Goal: Transaction & Acquisition: Download file/media

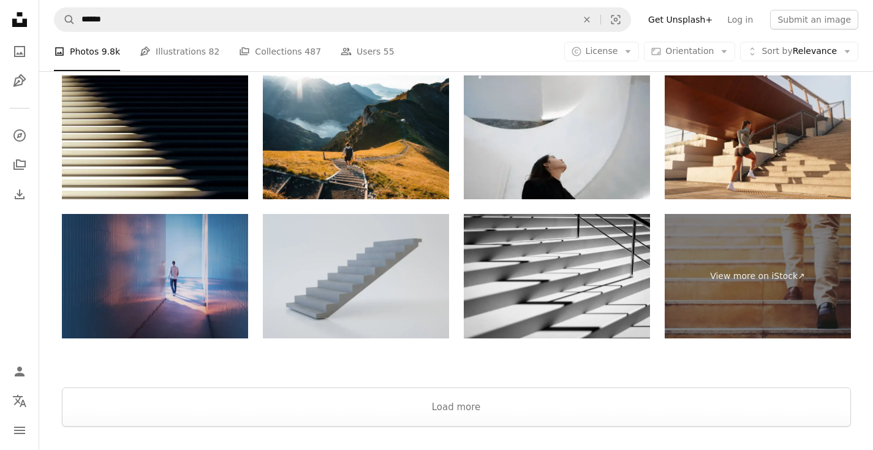
scroll to position [2907, 0]
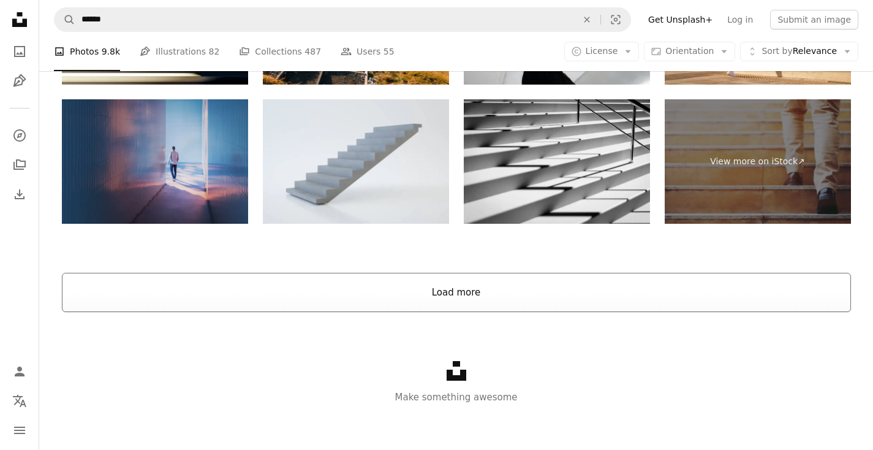
click at [448, 286] on button "Load more" at bounding box center [456, 292] width 789 height 39
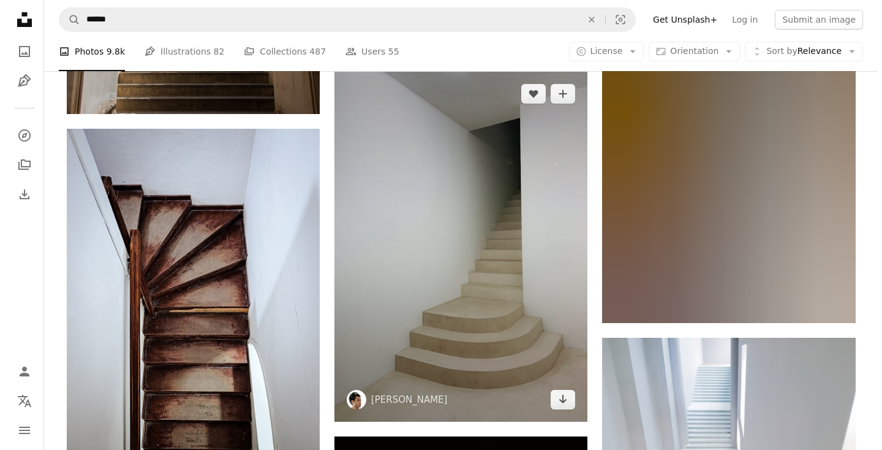
scroll to position [23517, 0]
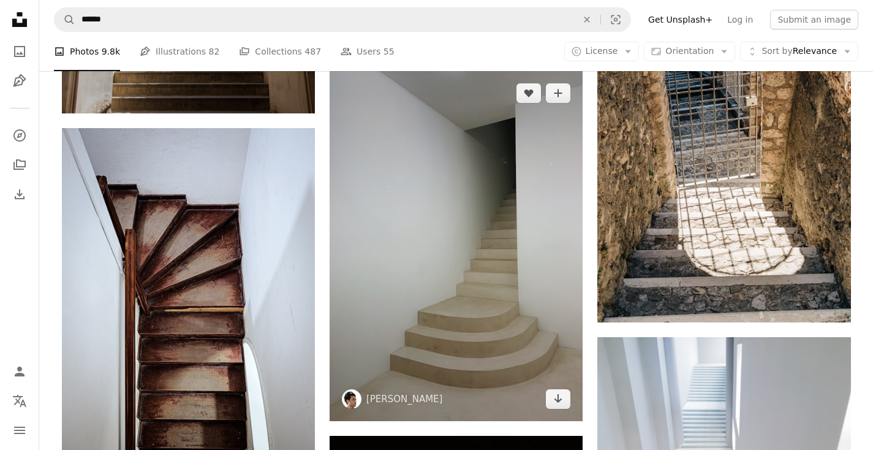
click at [467, 334] on img at bounding box center [456, 245] width 253 height 349
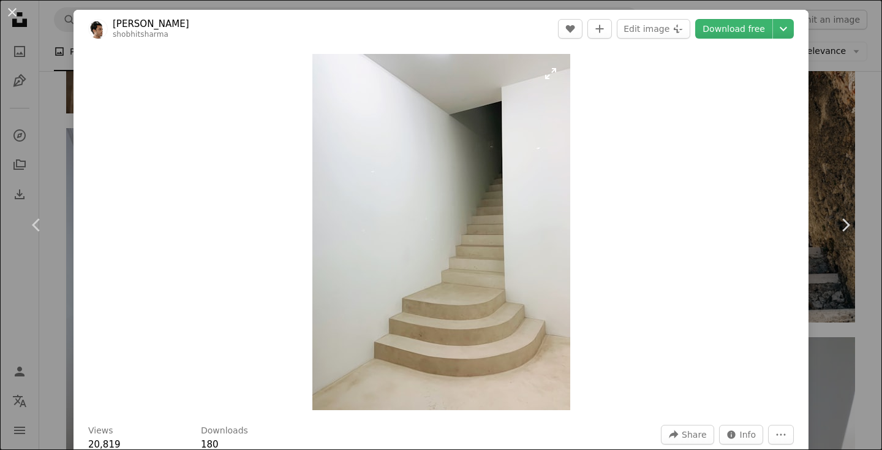
click at [463, 342] on img "Zoom in on this image" at bounding box center [441, 232] width 258 height 356
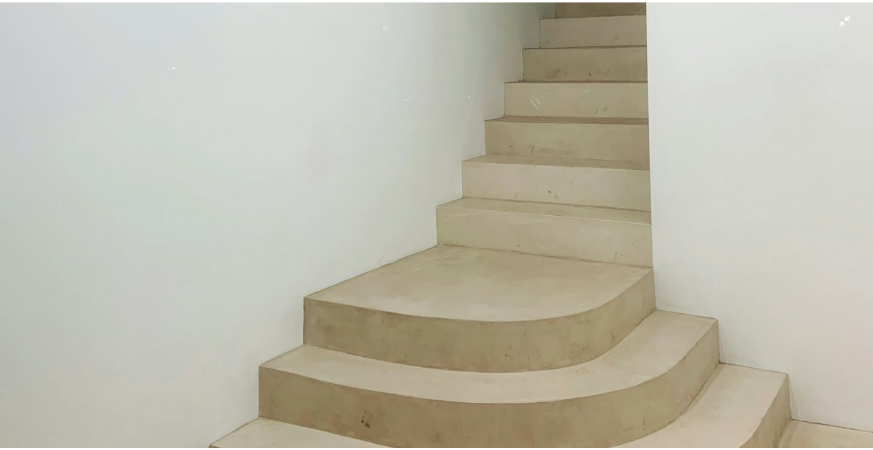
scroll to position [554, 0]
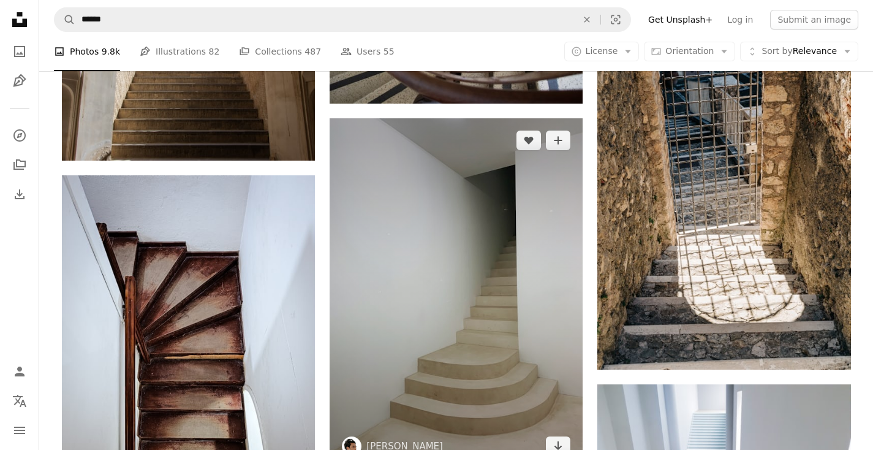
scroll to position [23469, 0]
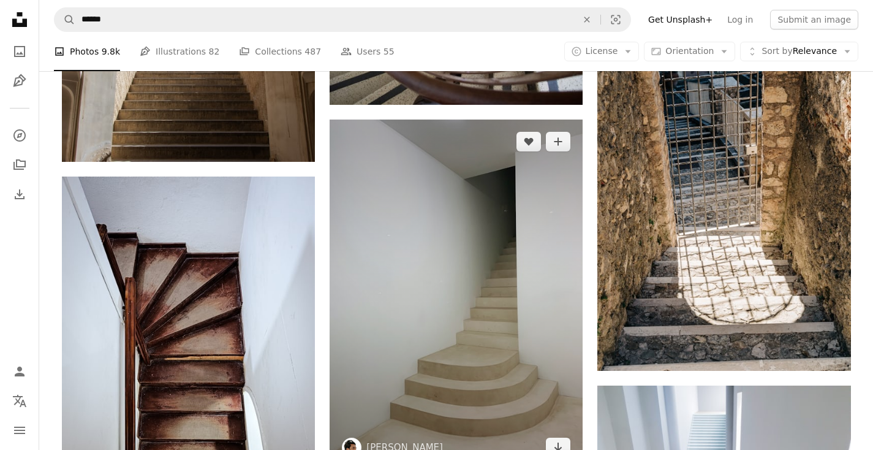
click at [442, 333] on img at bounding box center [456, 293] width 253 height 349
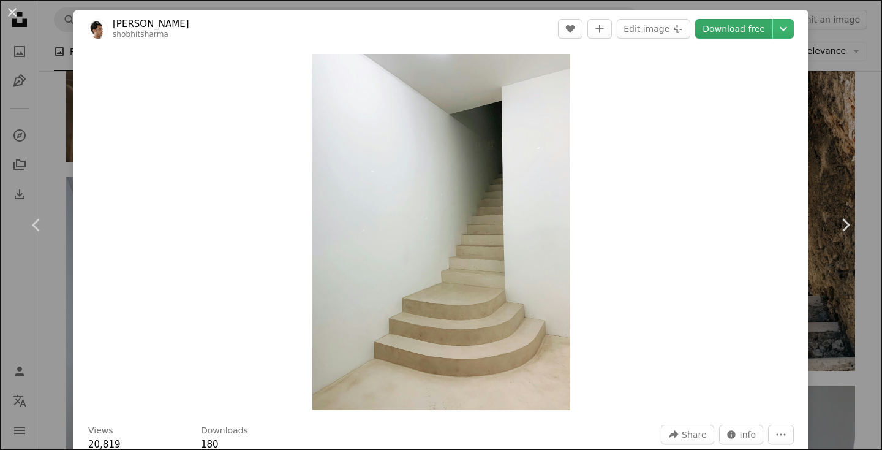
click at [731, 25] on link "Download free" at bounding box center [733, 29] width 77 height 20
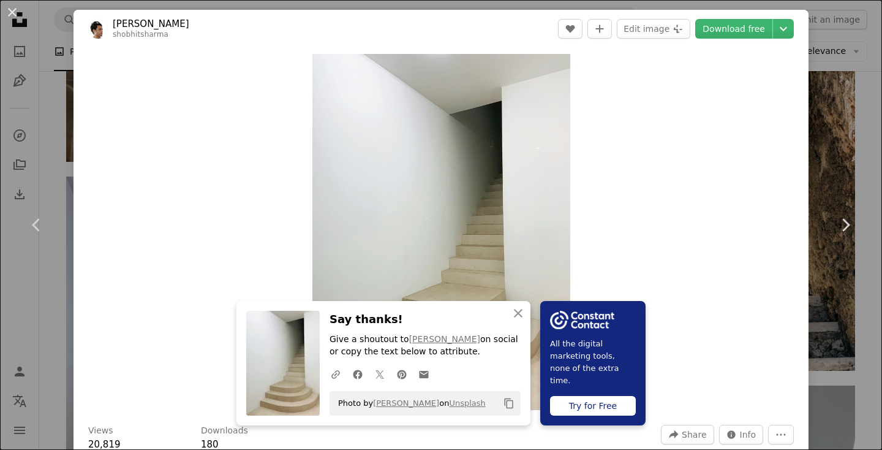
click at [53, 163] on div "An X shape Chevron left Chevron right An X shape Close Say thanks! Give a shout…" at bounding box center [441, 225] width 882 height 450
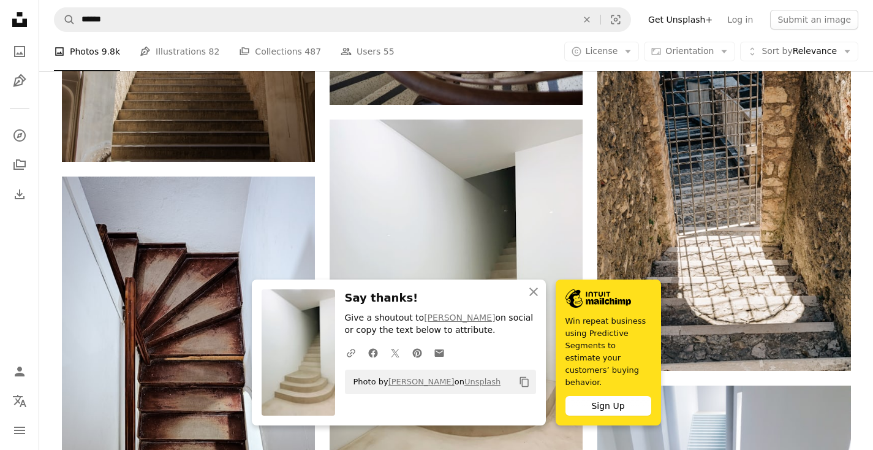
click at [535, 296] on icon "button" at bounding box center [533, 291] width 9 height 9
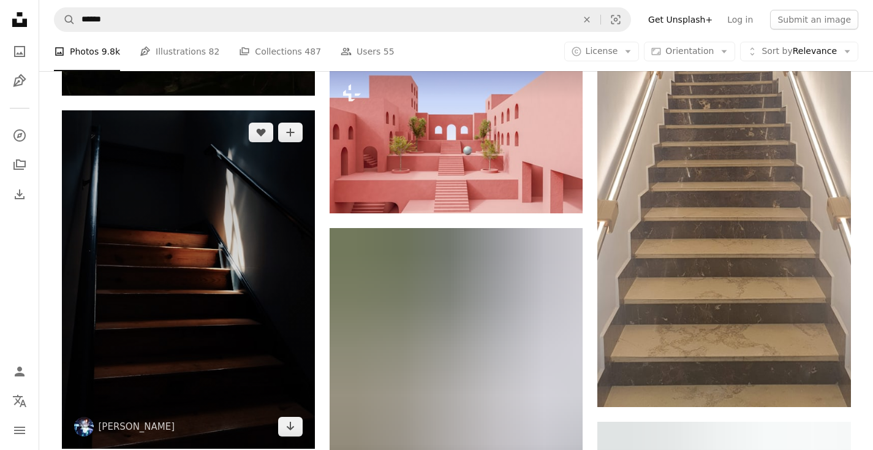
scroll to position [32889, 0]
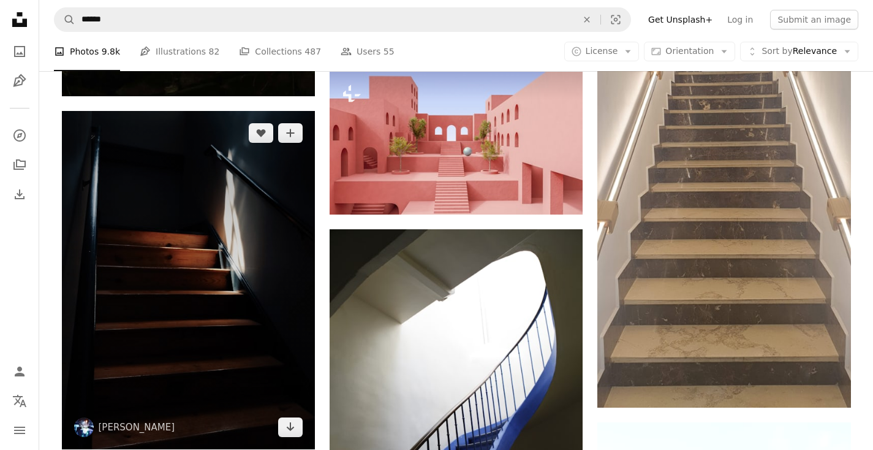
click at [206, 312] on img at bounding box center [188, 280] width 253 height 338
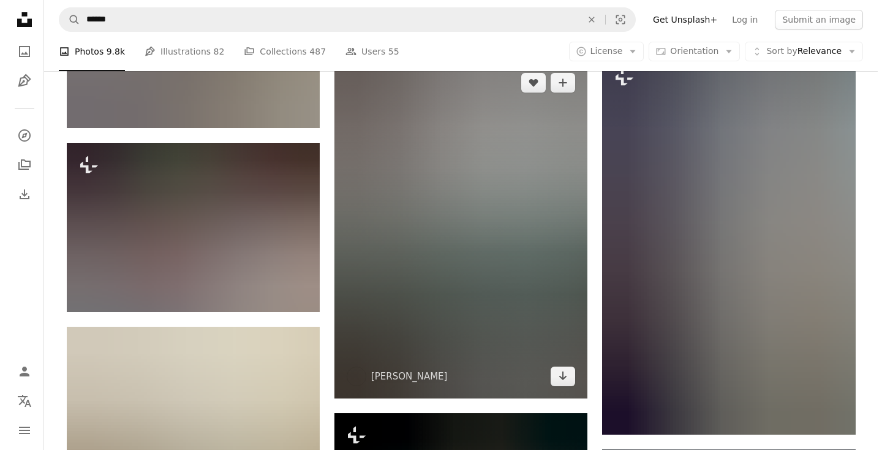
scroll to position [49891, 0]
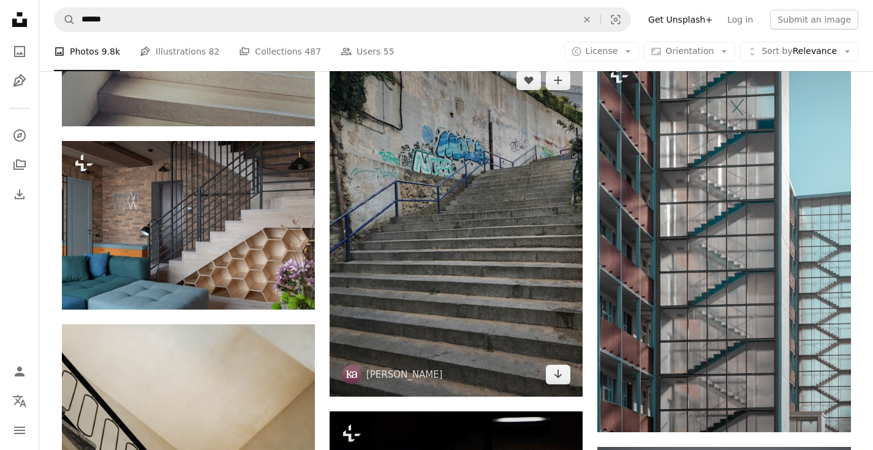
click at [458, 342] on img at bounding box center [456, 227] width 253 height 338
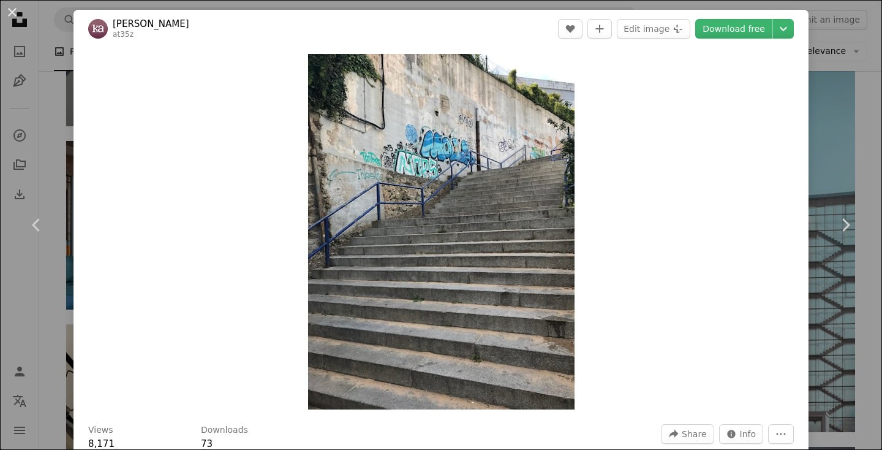
click at [458, 376] on img "Zoom in on this image" at bounding box center [441, 231] width 266 height 355
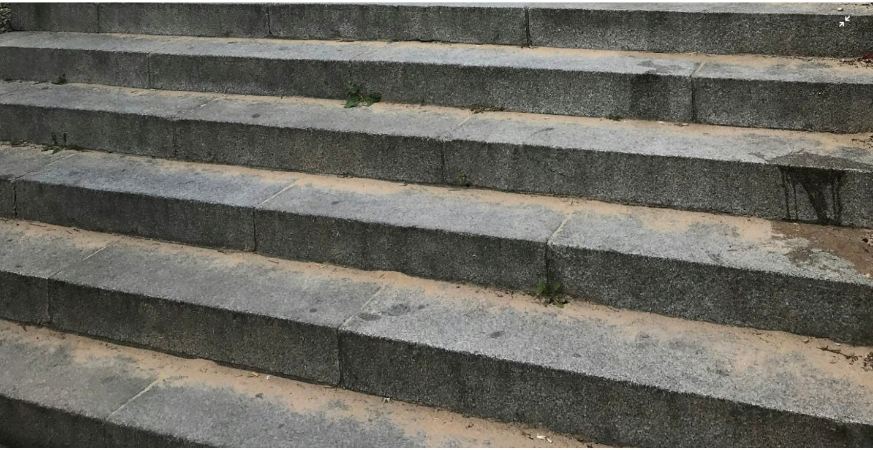
scroll to position [715, 0]
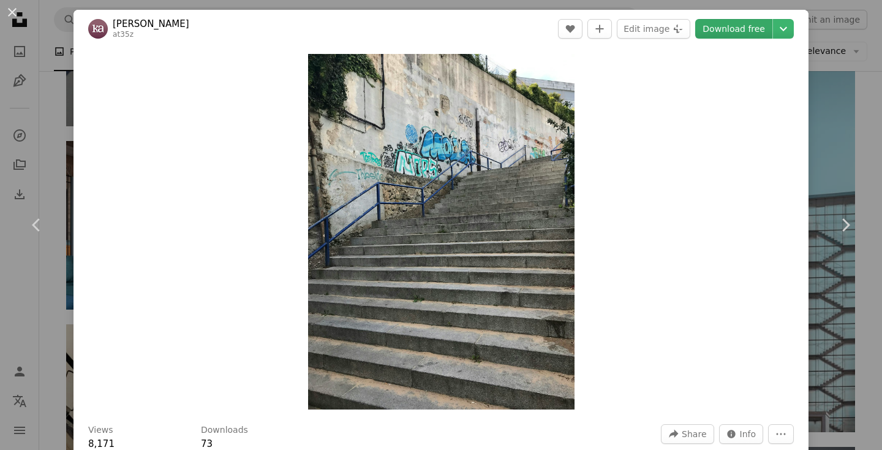
click at [728, 26] on link "Download free" at bounding box center [733, 29] width 77 height 20
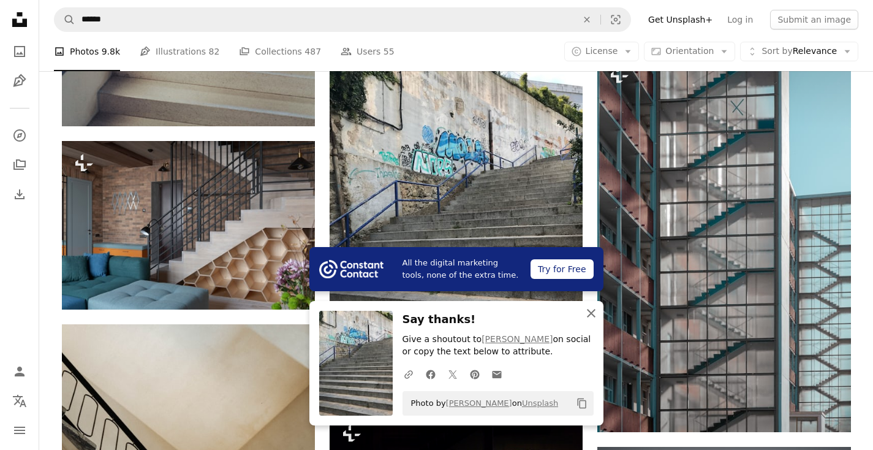
click at [591, 312] on icon "An X shape" at bounding box center [591, 313] width 15 height 15
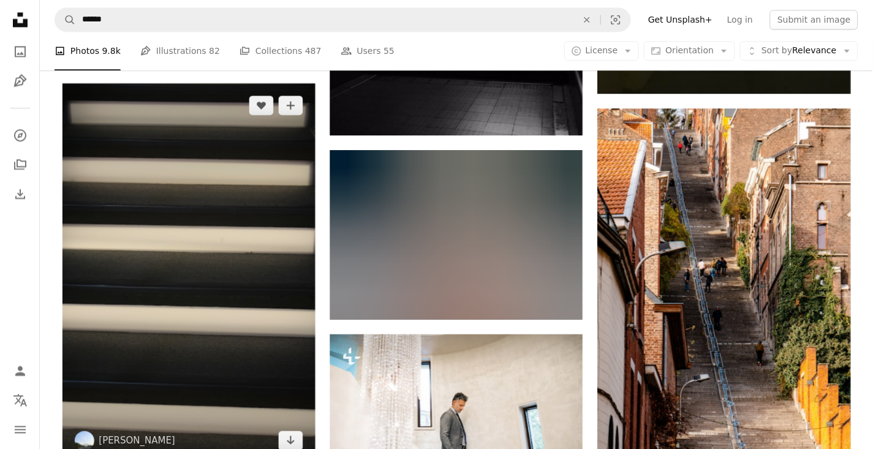
scroll to position [70399, 0]
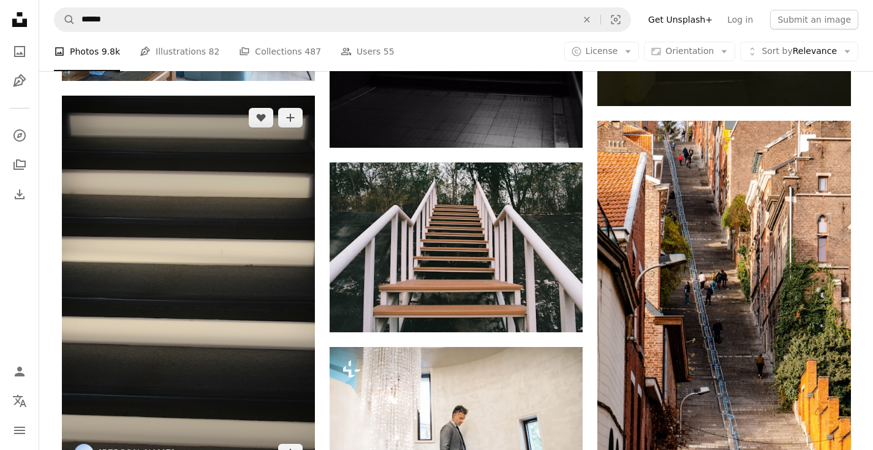
click at [161, 347] on img at bounding box center [188, 286] width 253 height 380
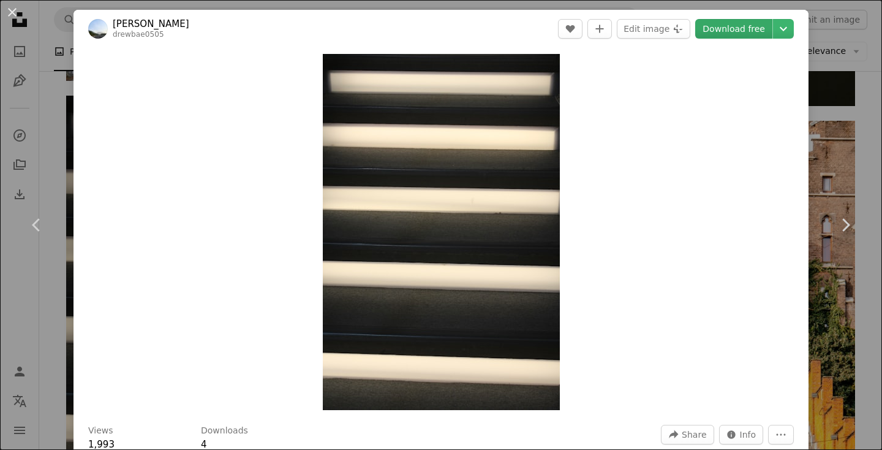
click at [710, 36] on link "Download free" at bounding box center [733, 29] width 77 height 20
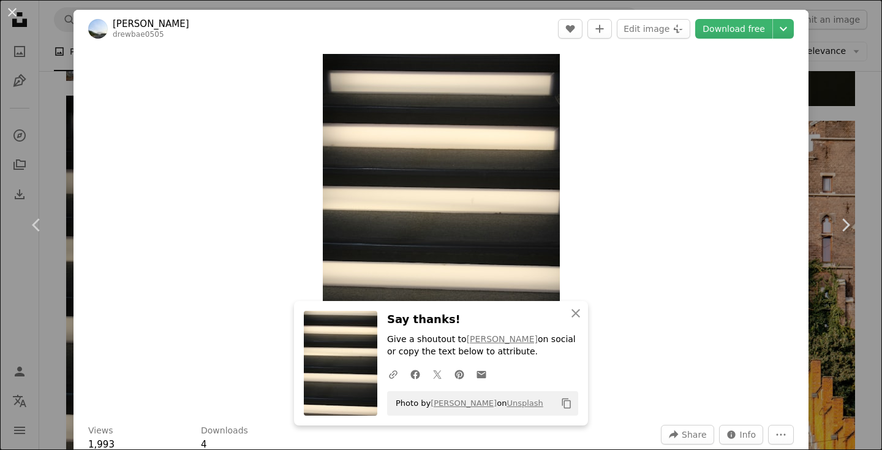
click at [53, 165] on div "An X shape Chevron left Chevron right An X shape Close Say thanks! Give a shout…" at bounding box center [441, 225] width 882 height 450
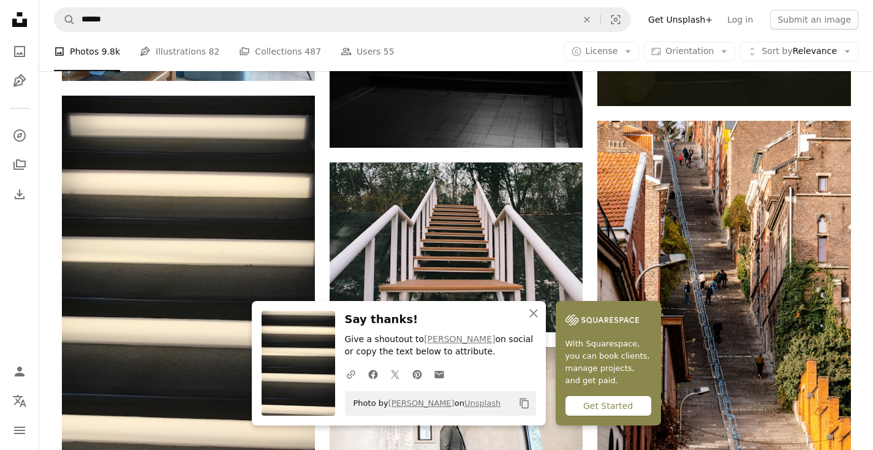
click at [591, 319] on img at bounding box center [602, 320] width 74 height 18
click at [533, 314] on icon "button" at bounding box center [533, 312] width 9 height 9
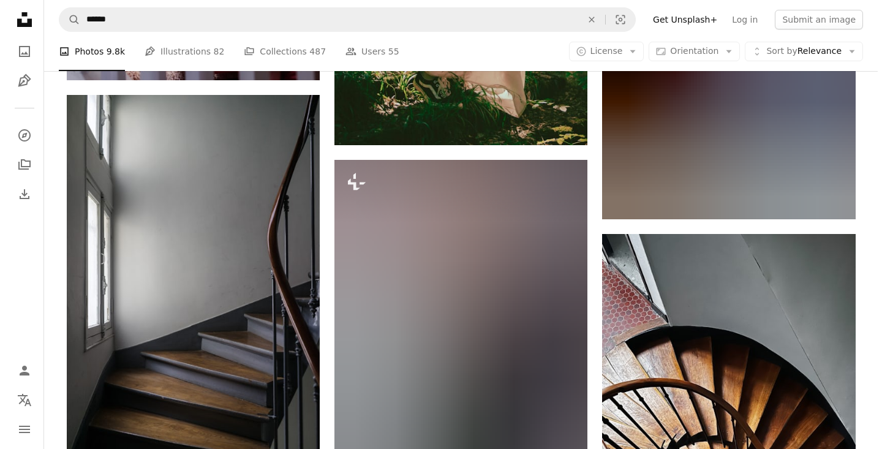
scroll to position [81127, 0]
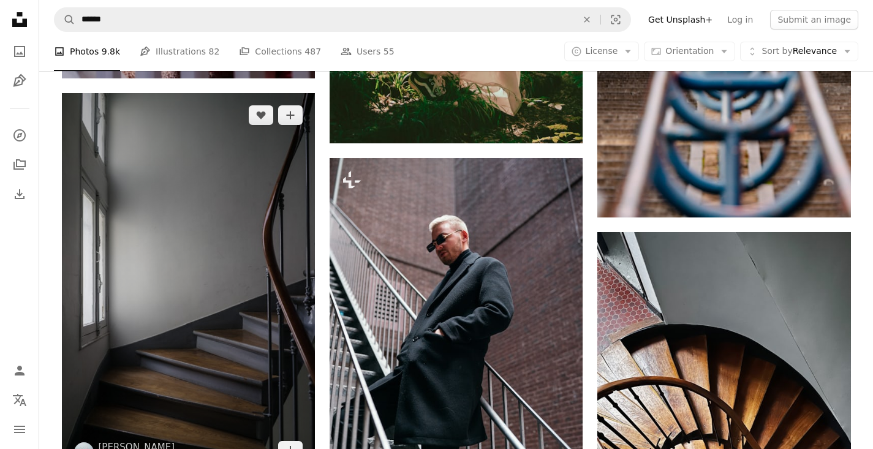
click at [215, 235] on img at bounding box center [188, 283] width 253 height 380
click at [202, 287] on img at bounding box center [188, 283] width 253 height 380
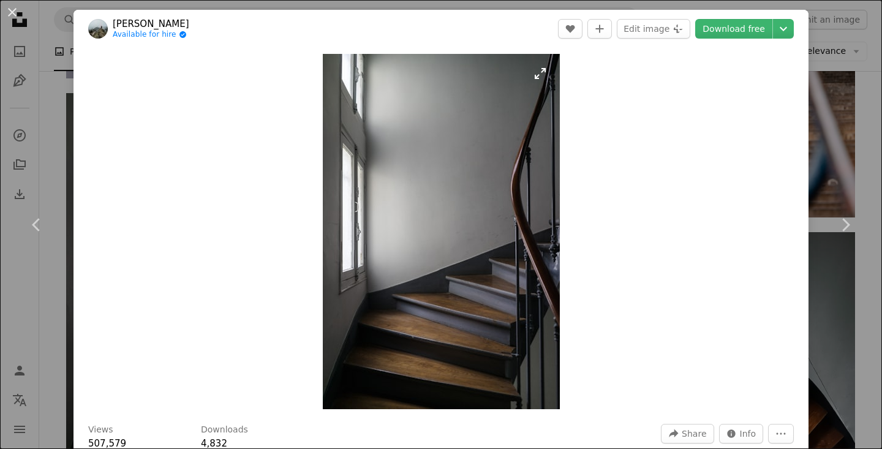
click at [455, 299] on img "Zoom in on this image" at bounding box center [441, 231] width 237 height 355
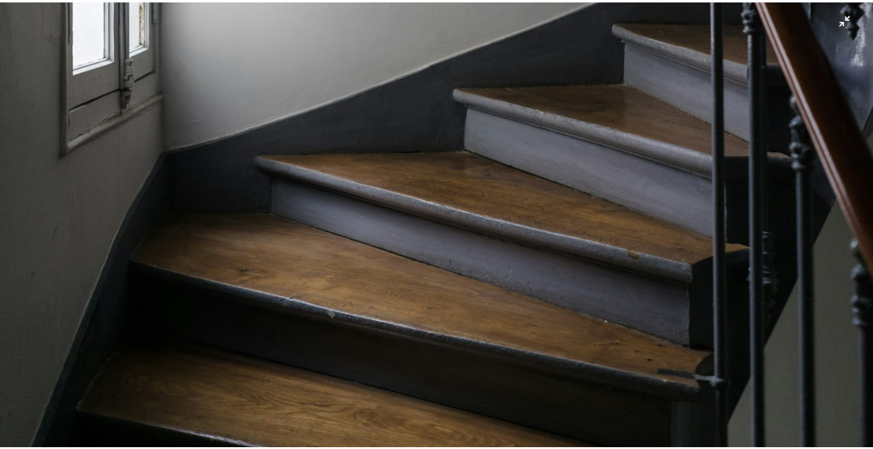
scroll to position [756, 0]
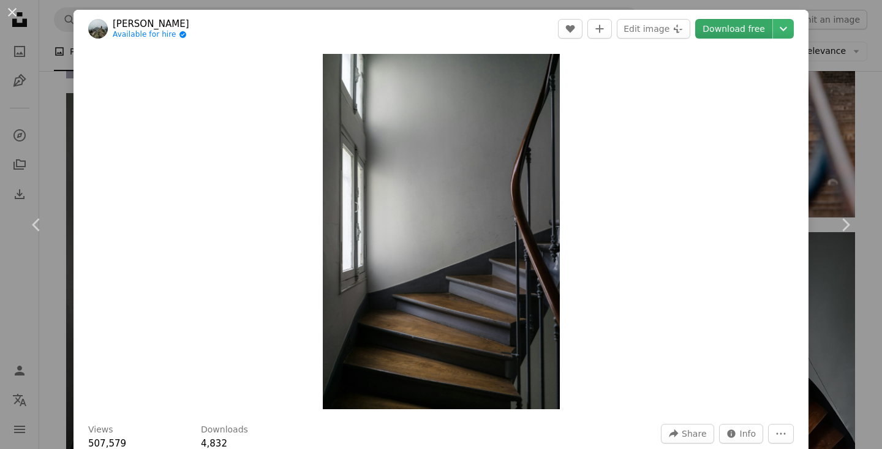
click at [753, 26] on link "Download free" at bounding box center [733, 29] width 77 height 20
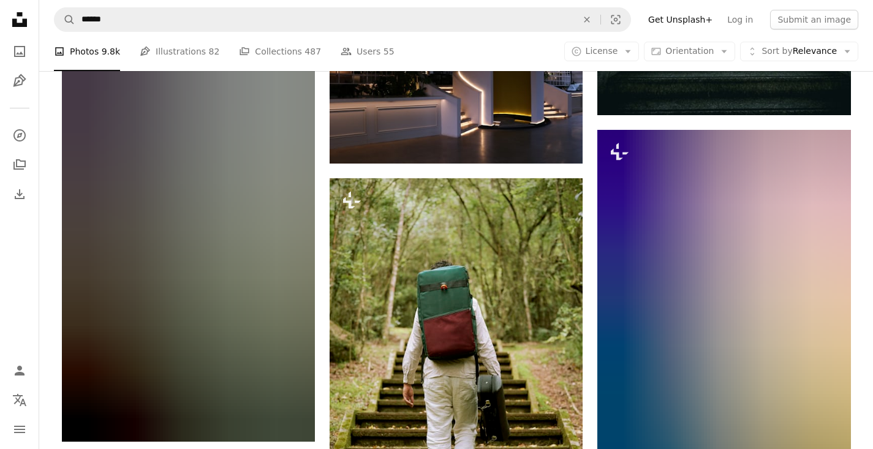
scroll to position [113318, 0]
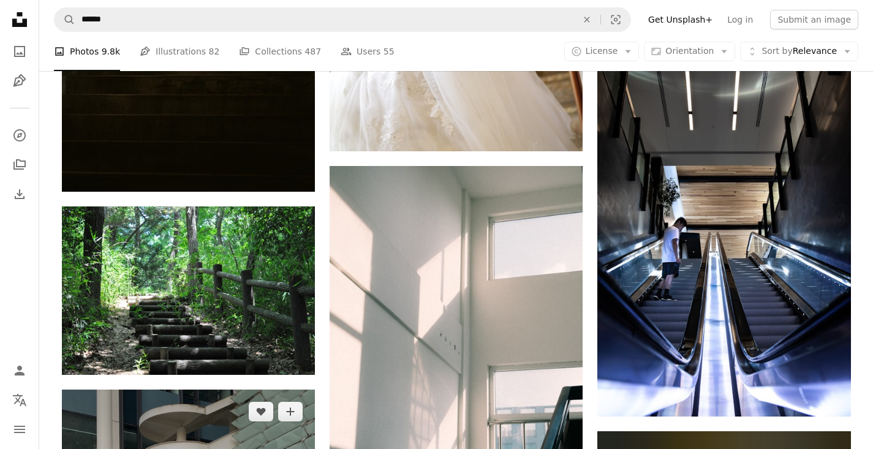
scroll to position [129208, 0]
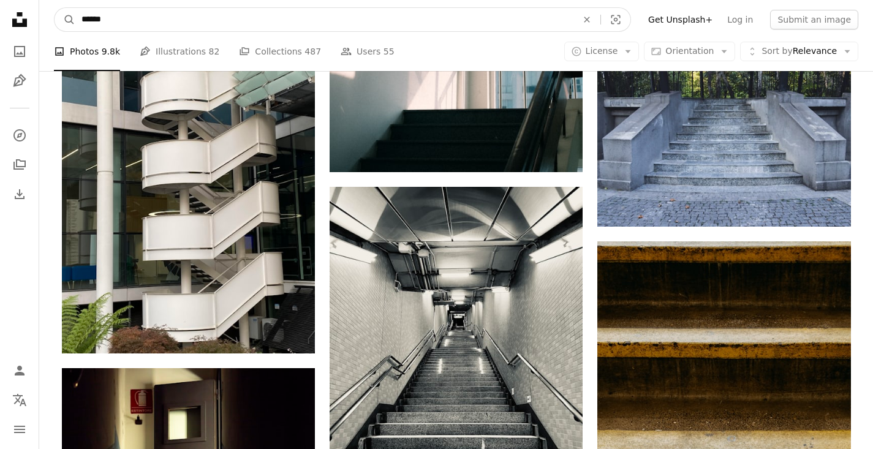
click at [483, 21] on input "******" at bounding box center [324, 19] width 498 height 23
click at [442, 20] on input "******" at bounding box center [324, 19] width 498 height 23
type input "**********"
click at [65, 20] on button "A magnifying glass" at bounding box center [65, 19] width 21 height 23
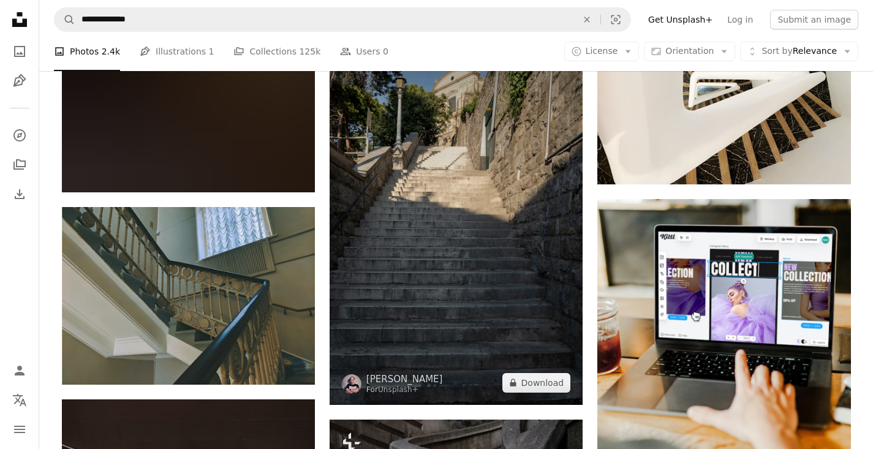
scroll to position [5678, 0]
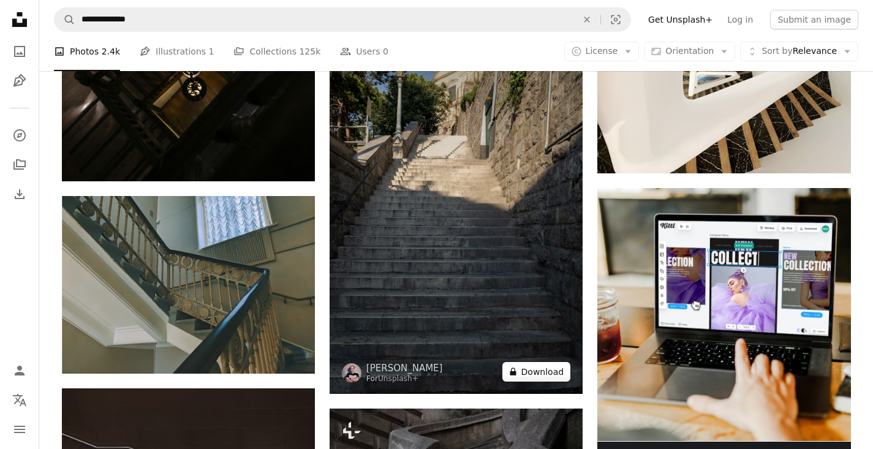
click at [534, 362] on button "A lock Download" at bounding box center [536, 372] width 69 height 20
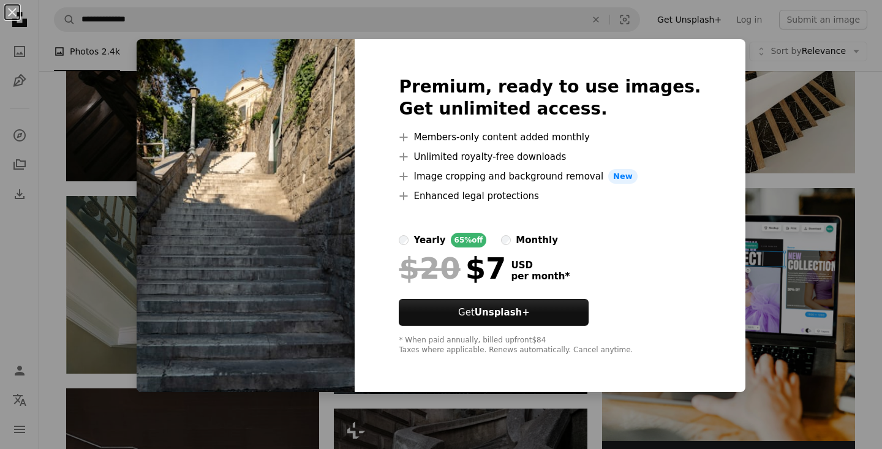
click at [757, 133] on div "An X shape Premium, ready to use images. Get unlimited access. A plus sign Memb…" at bounding box center [441, 224] width 882 height 449
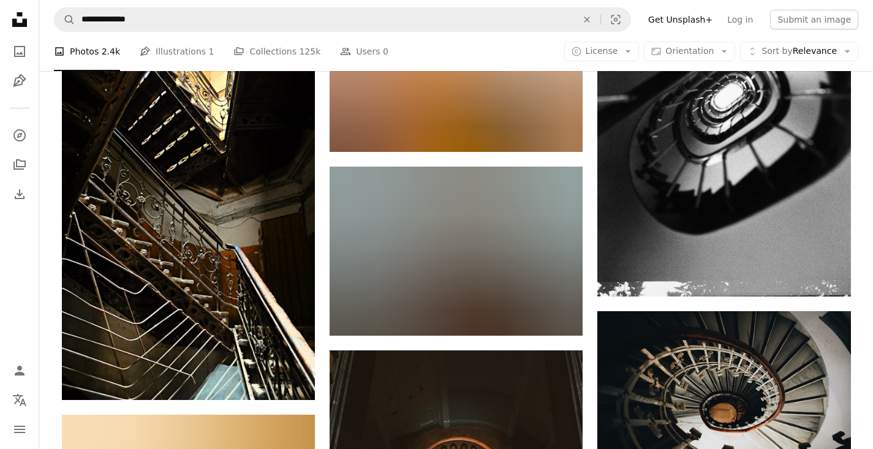
scroll to position [9580, 0]
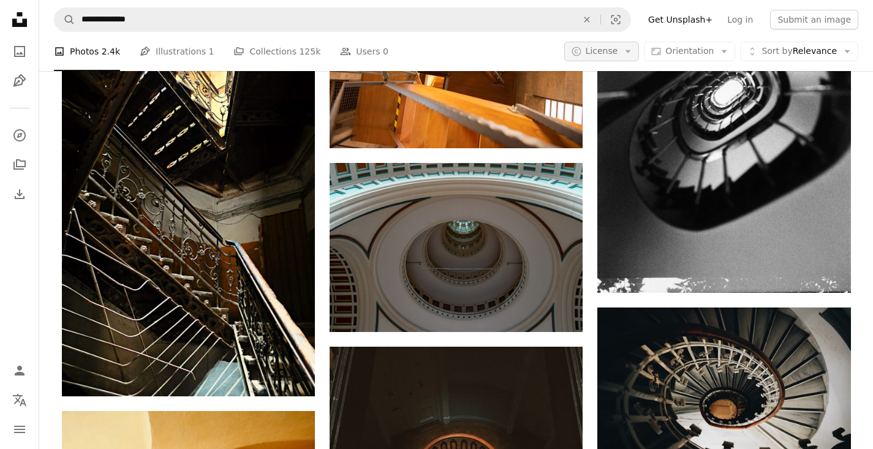
click at [633, 50] on icon "Arrow down" at bounding box center [627, 51] width 11 height 11
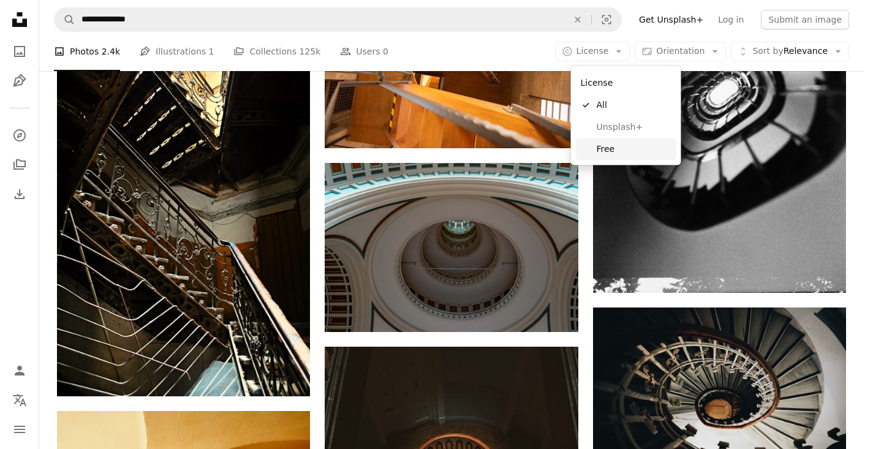
click at [619, 144] on span "Free" at bounding box center [634, 149] width 75 height 12
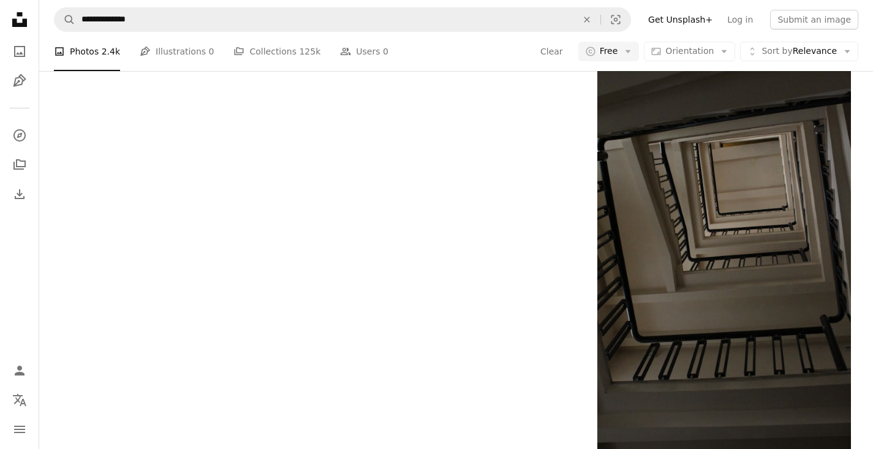
scroll to position [4642, 0]
